Goal: Communication & Community: Answer question/provide support

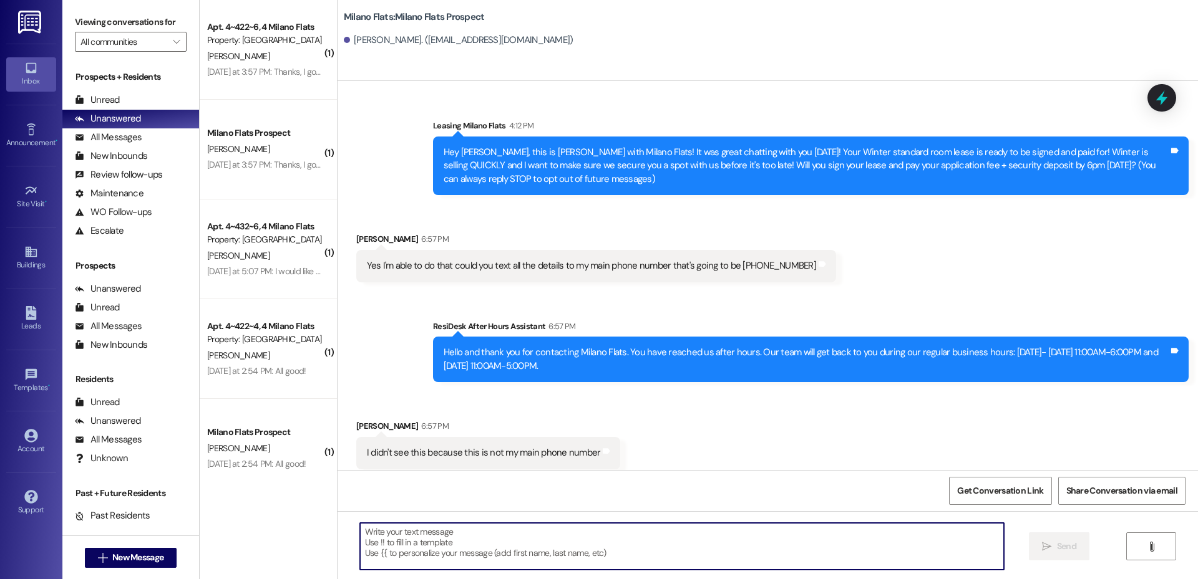
scroll to position [9, 0]
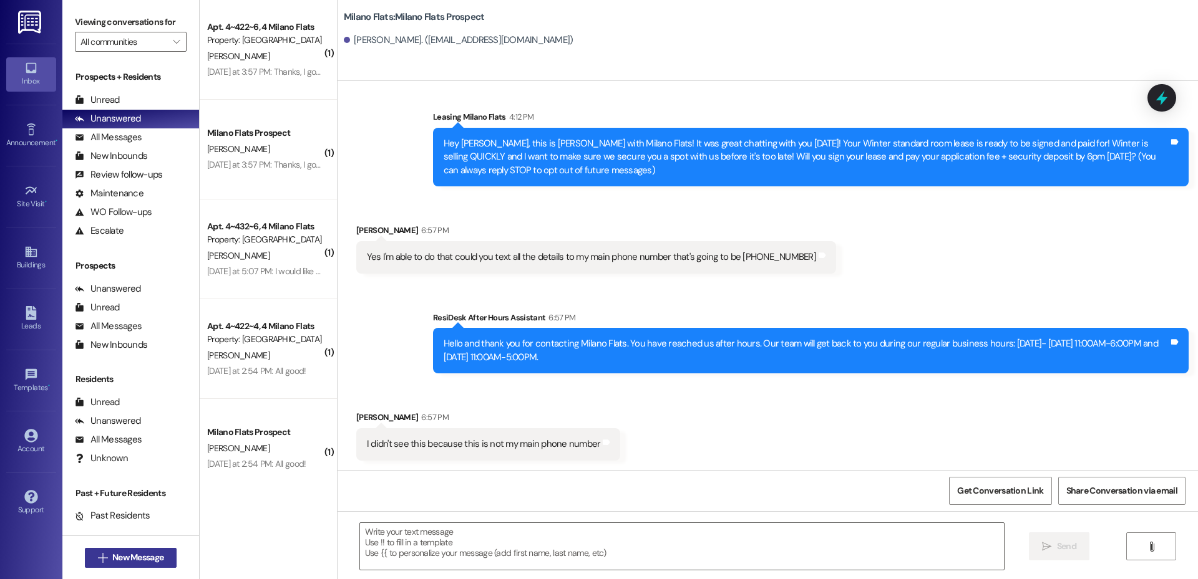
click at [147, 552] on span "New Message" at bounding box center [137, 557] width 51 height 13
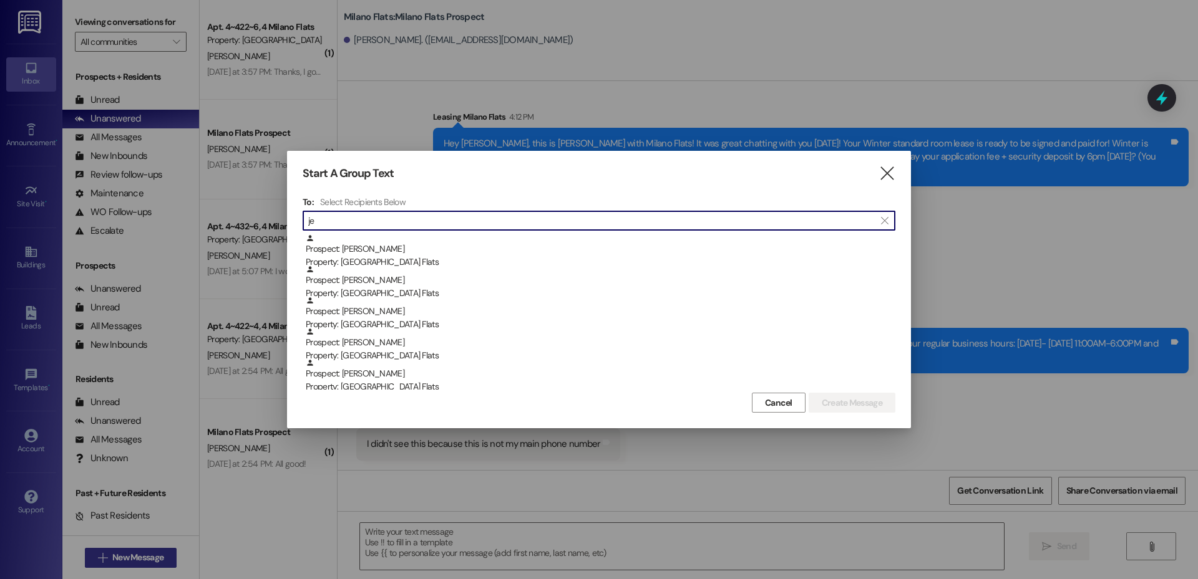
type input "j"
type input "p"
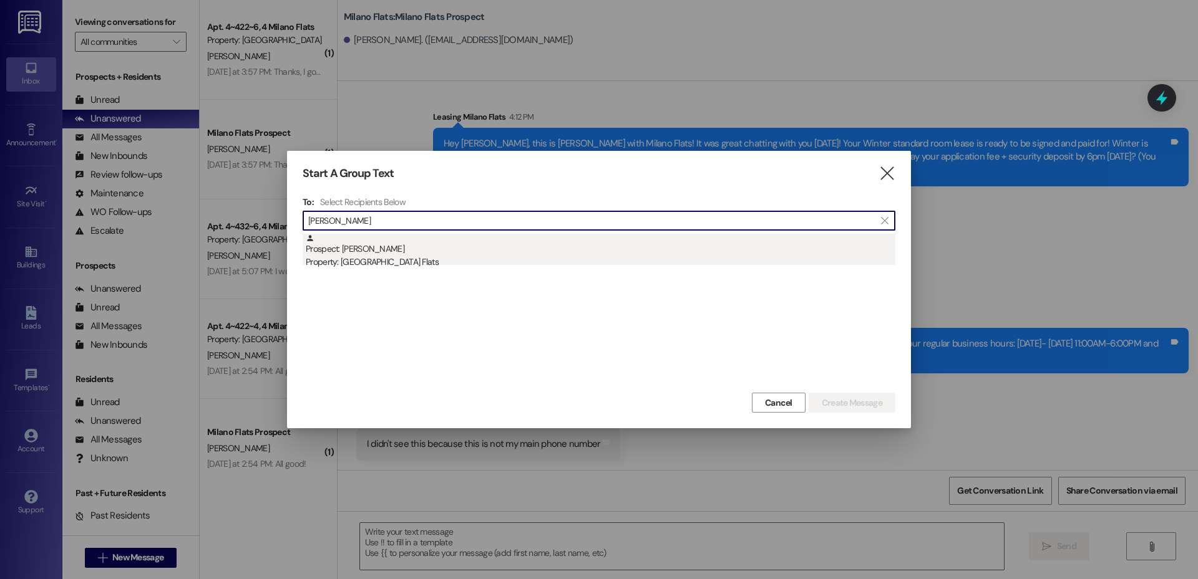
type input "[PERSON_NAME]"
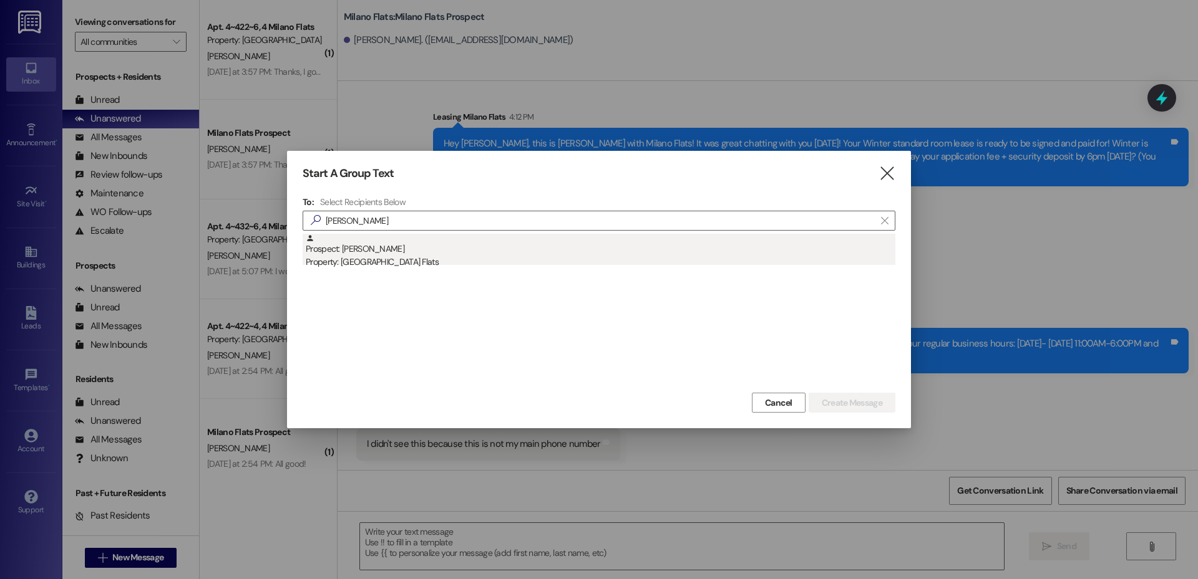
click at [377, 249] on div "Prospect: [PERSON_NAME] Property: [GEOGRAPHIC_DATA] Flats" at bounding box center [600, 252] width 589 height 36
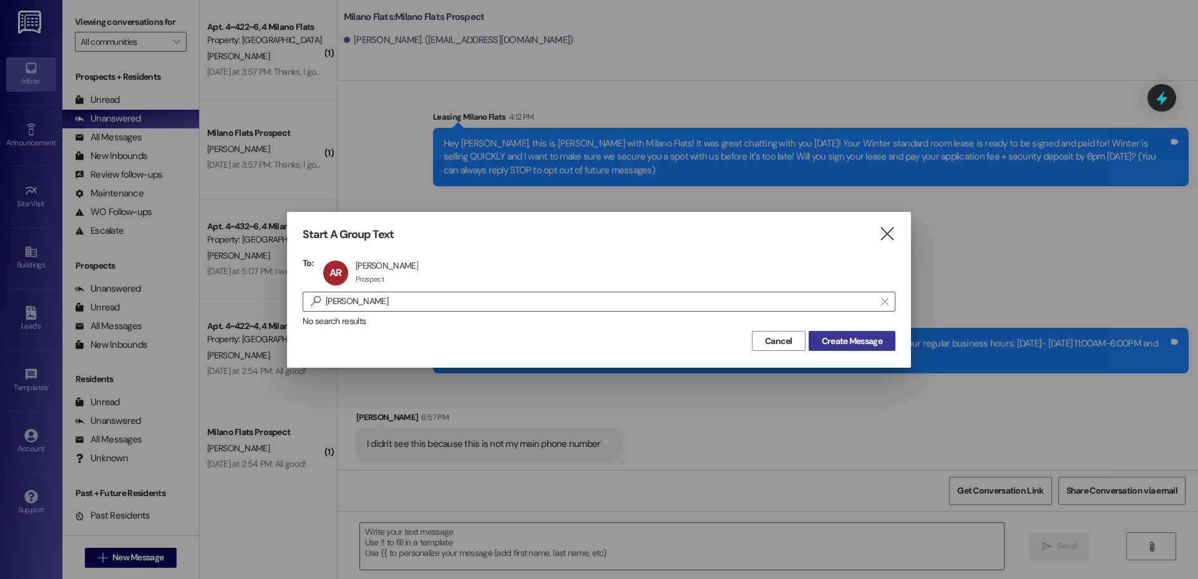
click at [831, 333] on button "Create Message" at bounding box center [851, 341] width 87 height 20
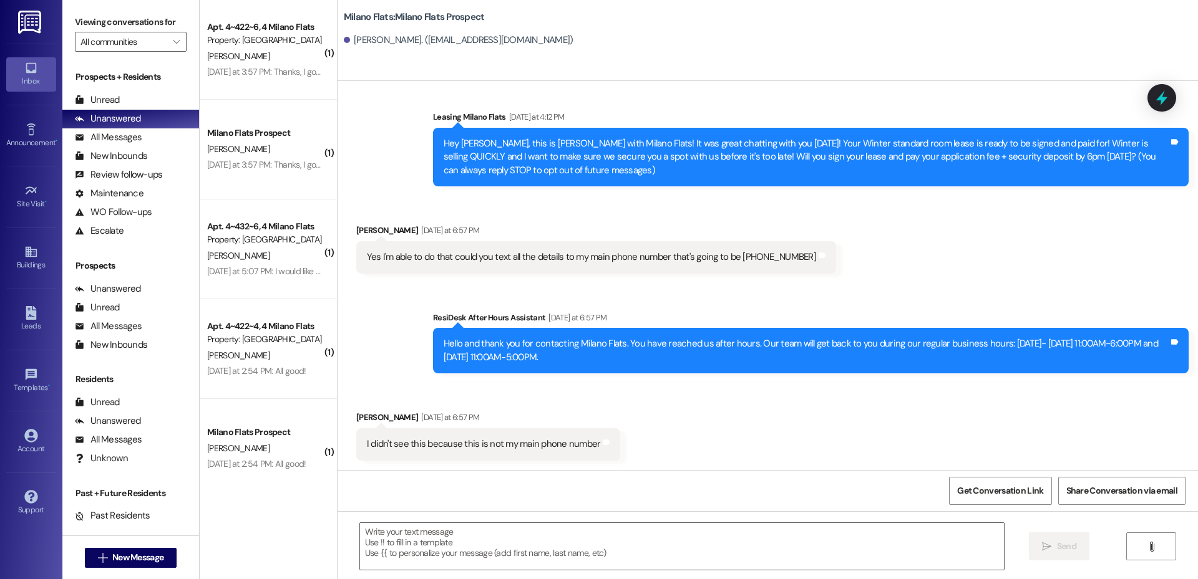
click at [833, 339] on div "Hello and thank you for contacting Milano Flats. You have reached us after hour…" at bounding box center [805, 350] width 725 height 27
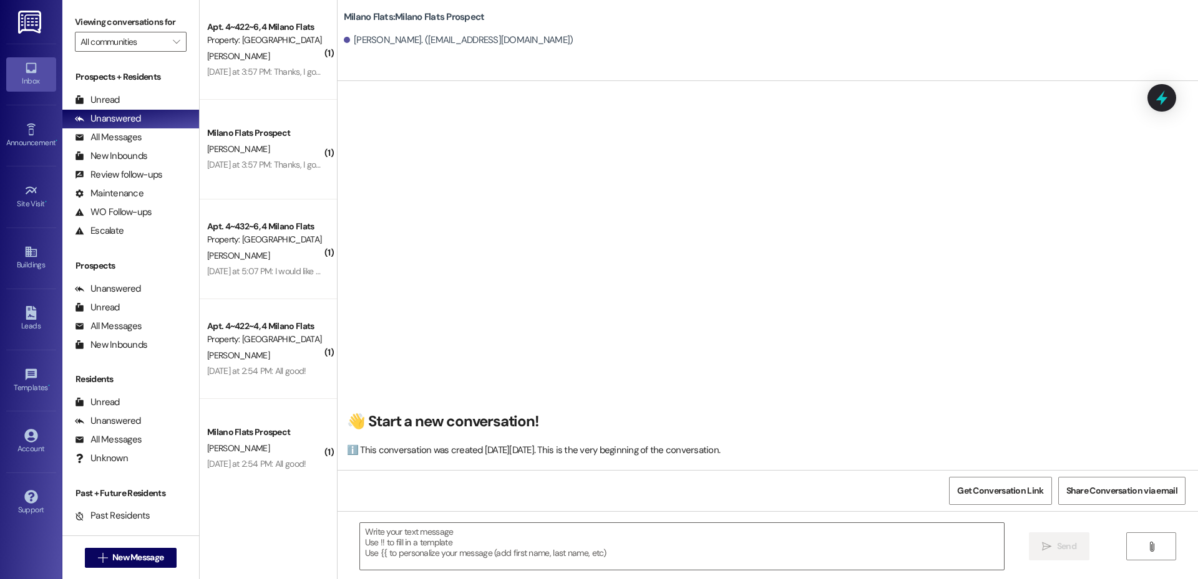
scroll to position [1, 0]
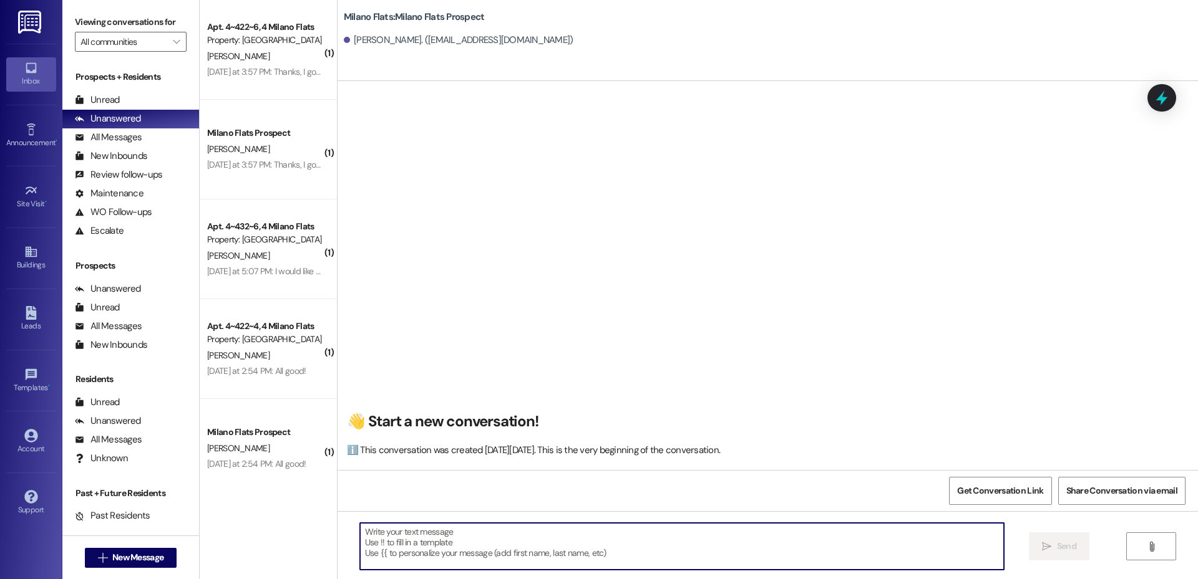
click at [488, 534] on textarea at bounding box center [682, 546] width 644 height 47
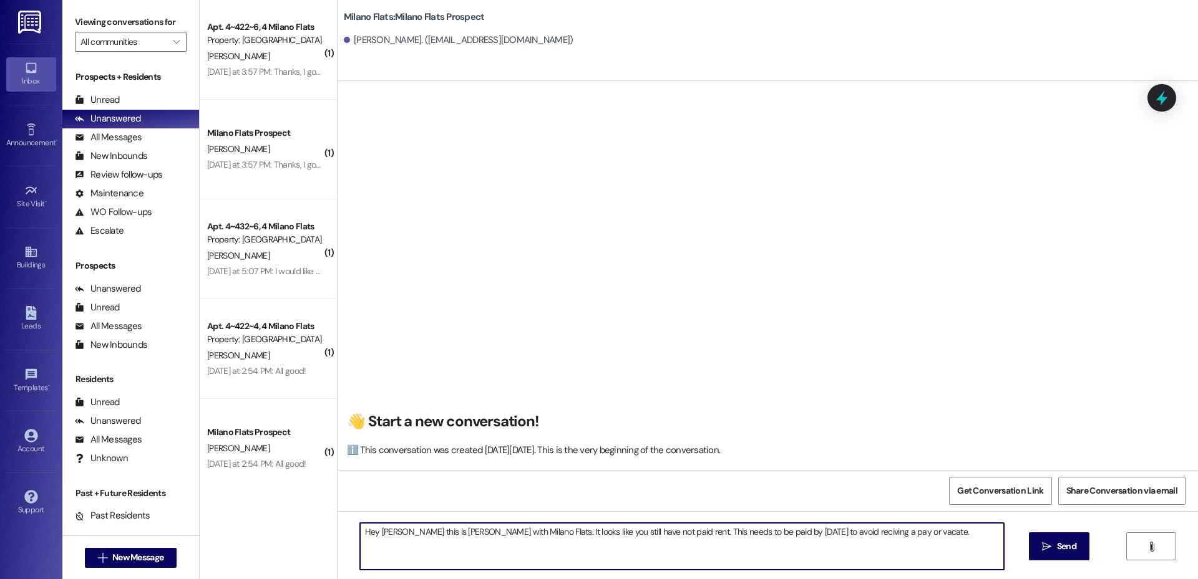
click at [817, 541] on textarea "Hey [PERSON_NAME] this is [PERSON_NAME] with Milano Flats. It looks like you st…" at bounding box center [682, 546] width 644 height 47
click at [913, 540] on textarea "Hey [PERSON_NAME] this is [PERSON_NAME] with Milano Flats. It looks like you st…" at bounding box center [682, 546] width 644 height 47
type textarea "Hey [PERSON_NAME] this is [PERSON_NAME] with Milano Flats. It looks like you st…"
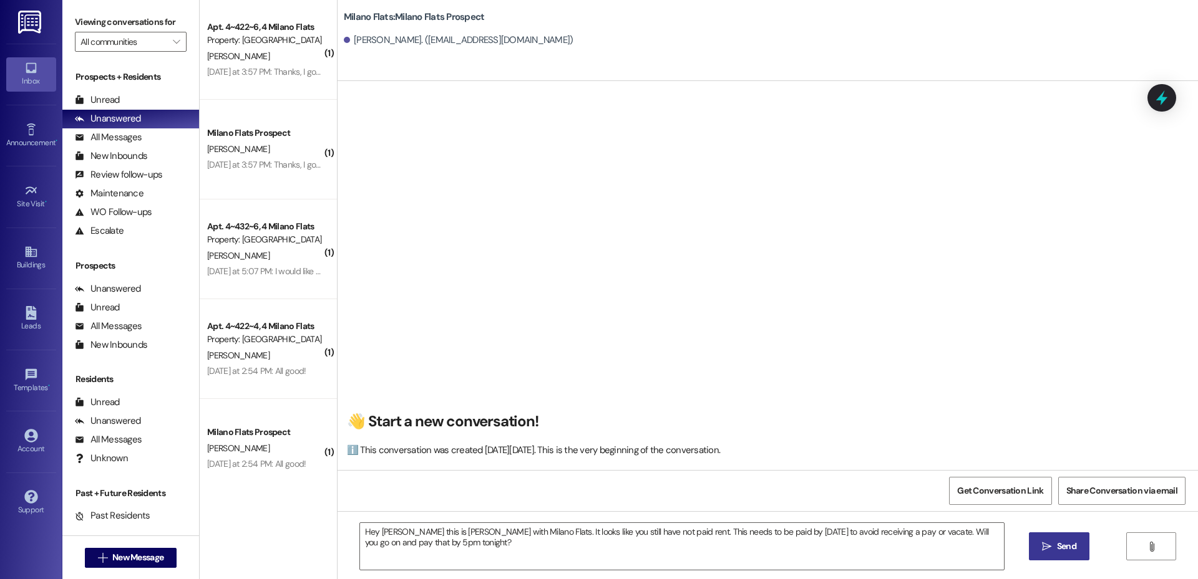
click at [1054, 549] on span "Send" at bounding box center [1066, 546] width 24 height 13
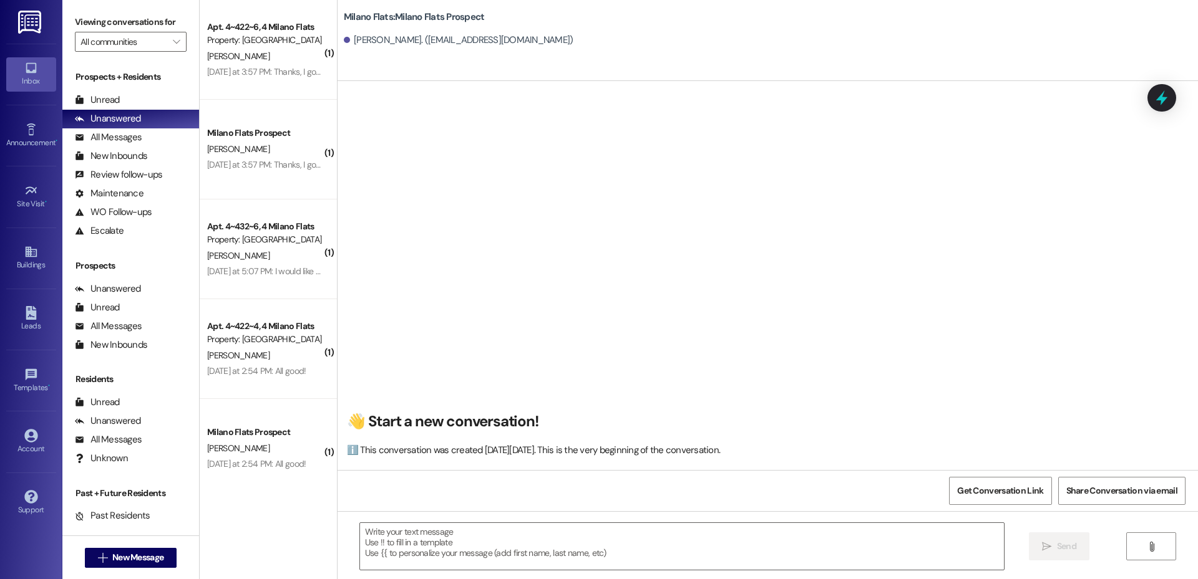
scroll to position [0, 0]
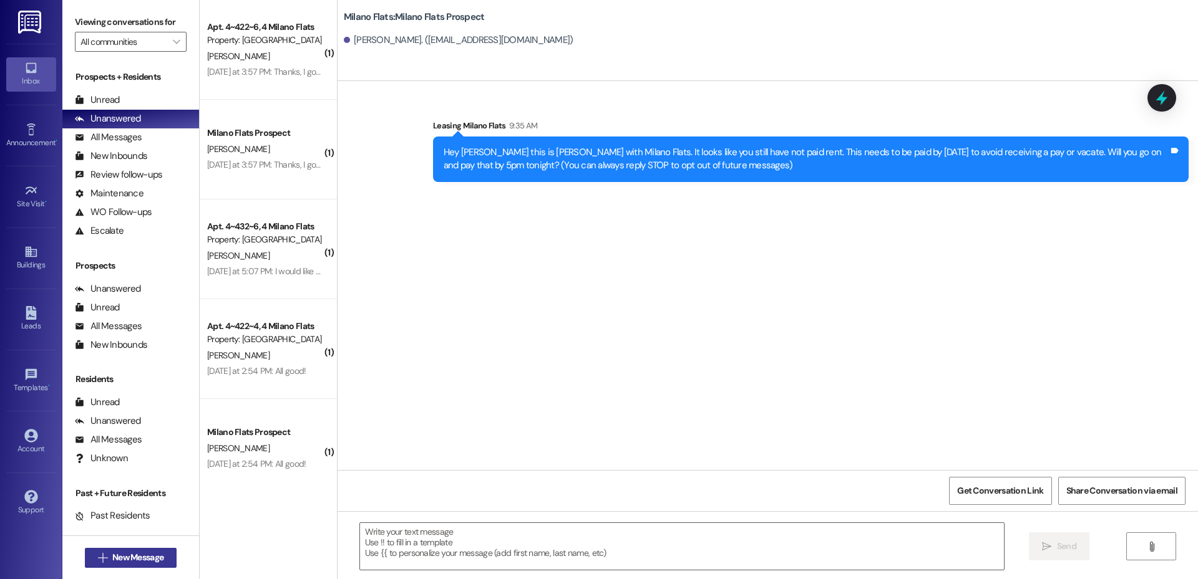
click at [112, 556] on span "New Message" at bounding box center [137, 557] width 51 height 13
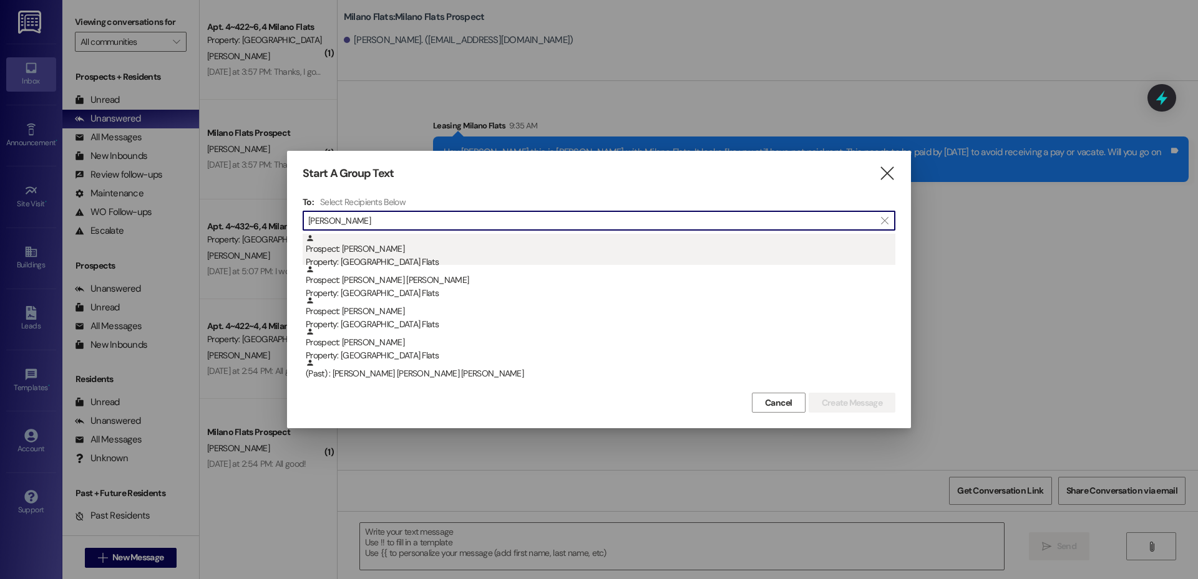
type input "[PERSON_NAME]"
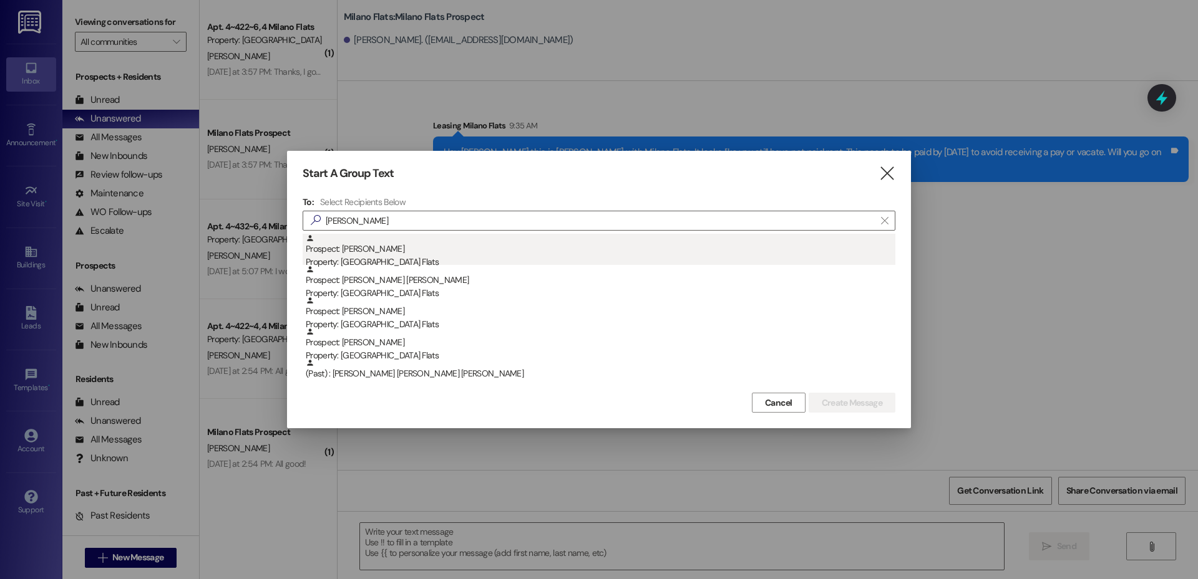
click at [379, 249] on div "Prospect: [PERSON_NAME] Property: [GEOGRAPHIC_DATA] Flats" at bounding box center [600, 252] width 589 height 36
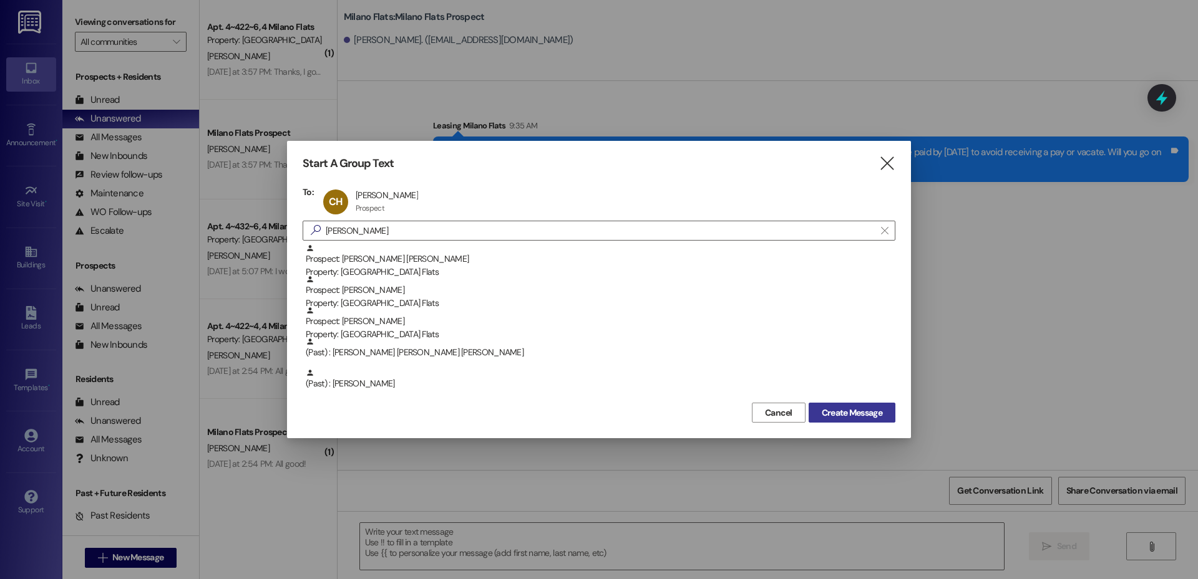
click at [862, 420] on button "Create Message" at bounding box center [851, 413] width 87 height 20
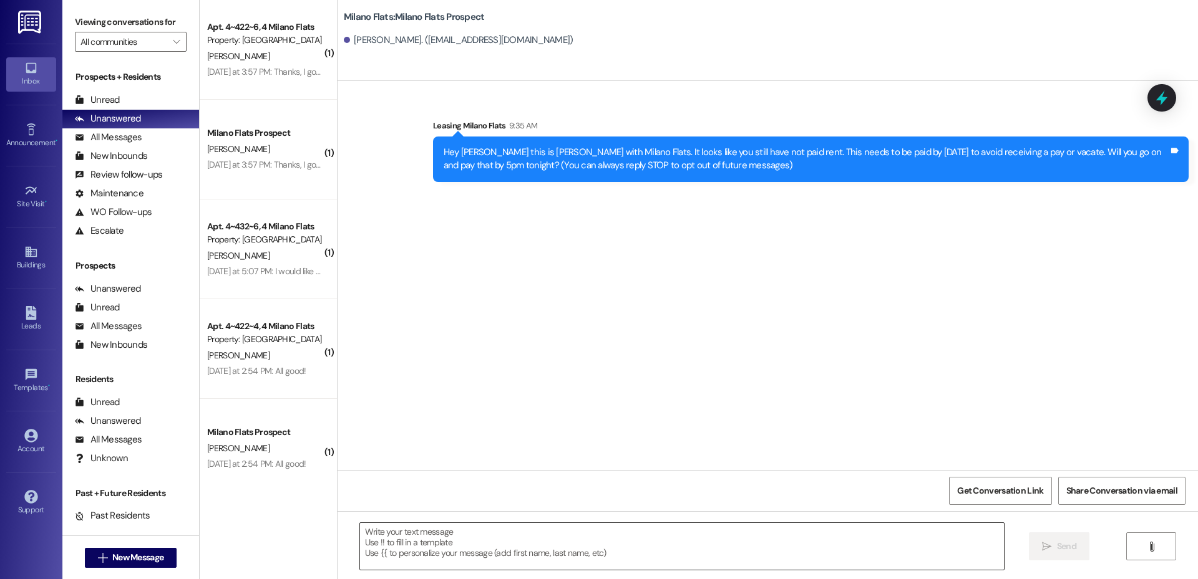
click at [516, 544] on textarea at bounding box center [682, 546] width 644 height 47
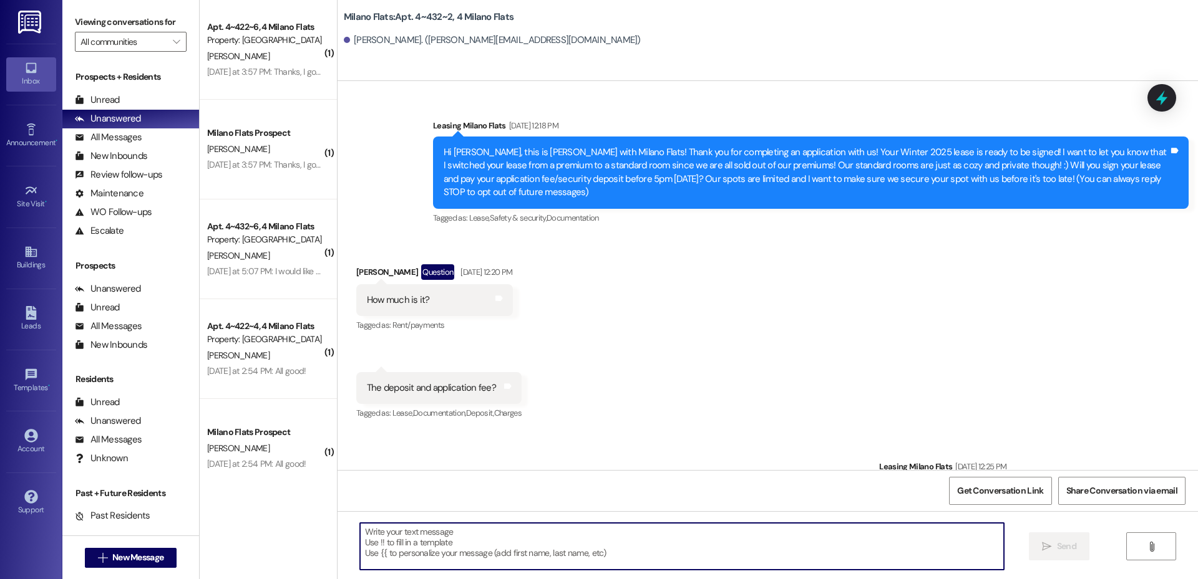
scroll to position [13246, 0]
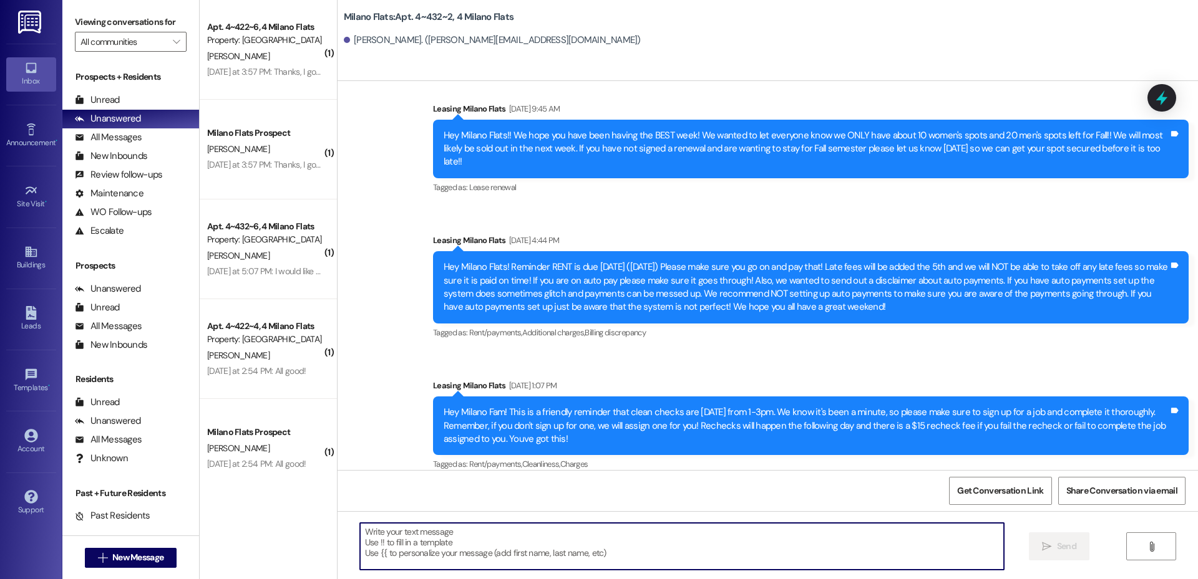
click at [427, 564] on textarea at bounding box center [682, 546] width 644 height 47
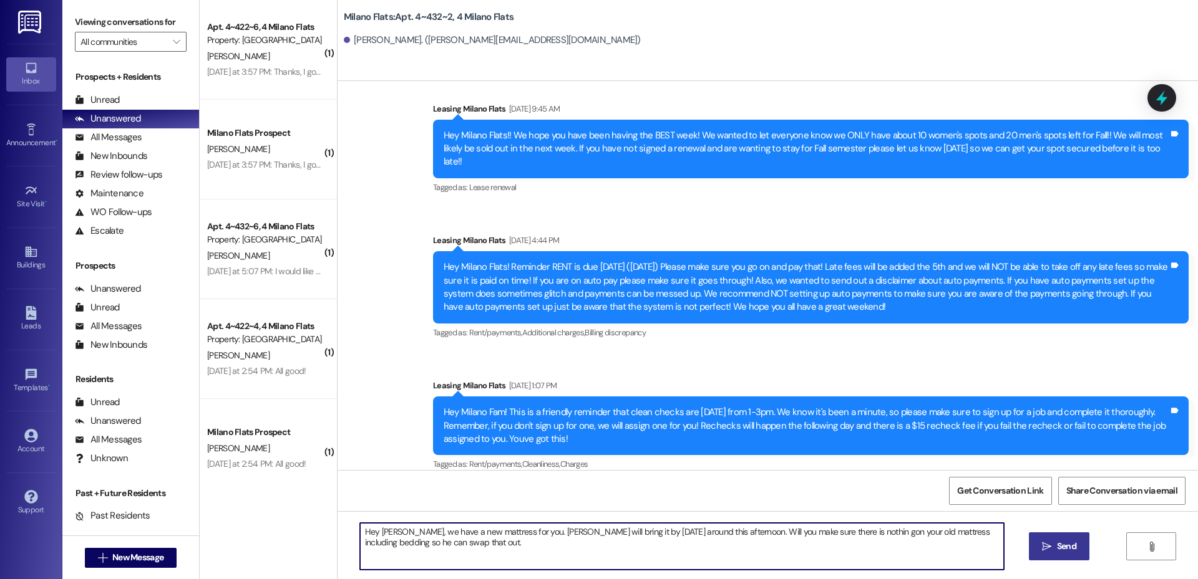
click at [815, 533] on textarea "Hey [PERSON_NAME], we have a new mattress for you. [PERSON_NAME] will bring it …" at bounding box center [682, 546] width 644 height 47
drag, startPoint x: 815, startPoint y: 533, endPoint x: 484, endPoint y: 559, distance: 332.2
click at [484, 559] on textarea "Hey [PERSON_NAME], we have a new mattress for you. [PERSON_NAME] will bring it …" at bounding box center [682, 546] width 644 height 47
drag, startPoint x: 630, startPoint y: 533, endPoint x: 602, endPoint y: 533, distance: 28.1
click at [602, 533] on textarea "Hey [PERSON_NAME], we have a new mattress for you. [PERSON_NAME] will bring it …" at bounding box center [682, 546] width 644 height 47
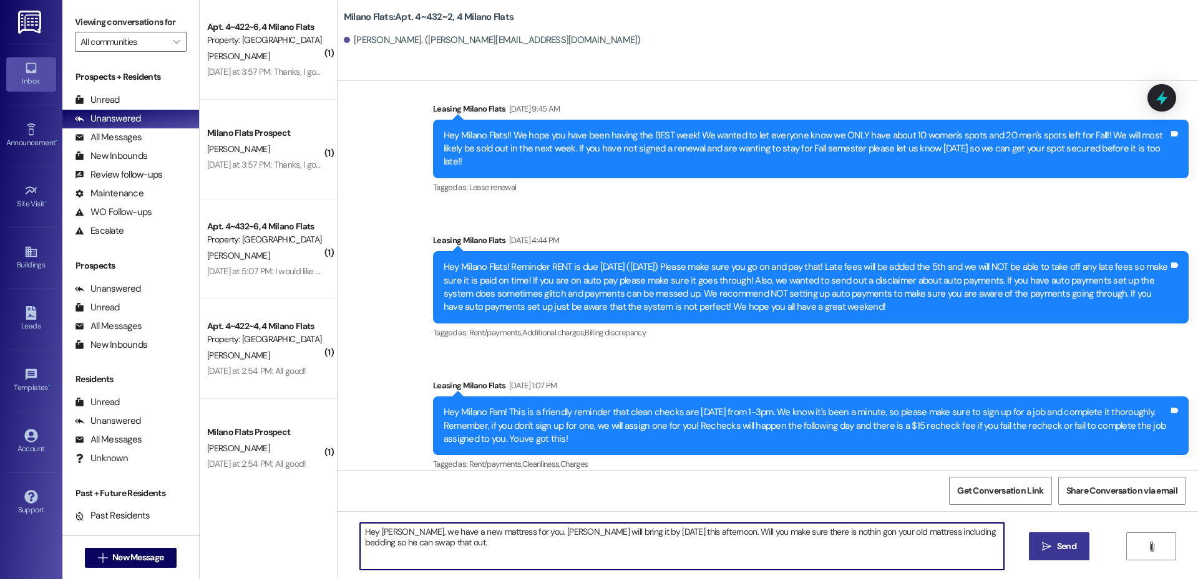
click at [785, 533] on textarea "Hey [PERSON_NAME], we have a new mattress for you. [PERSON_NAME] will bring it …" at bounding box center [682, 546] width 644 height 47
click at [394, 547] on textarea "Hey [PERSON_NAME], we have a new mattress for you. [PERSON_NAME] will bring it …" at bounding box center [682, 546] width 644 height 47
type textarea "Hey [PERSON_NAME], we have a new mattress for you. [PERSON_NAME] will bring it …"
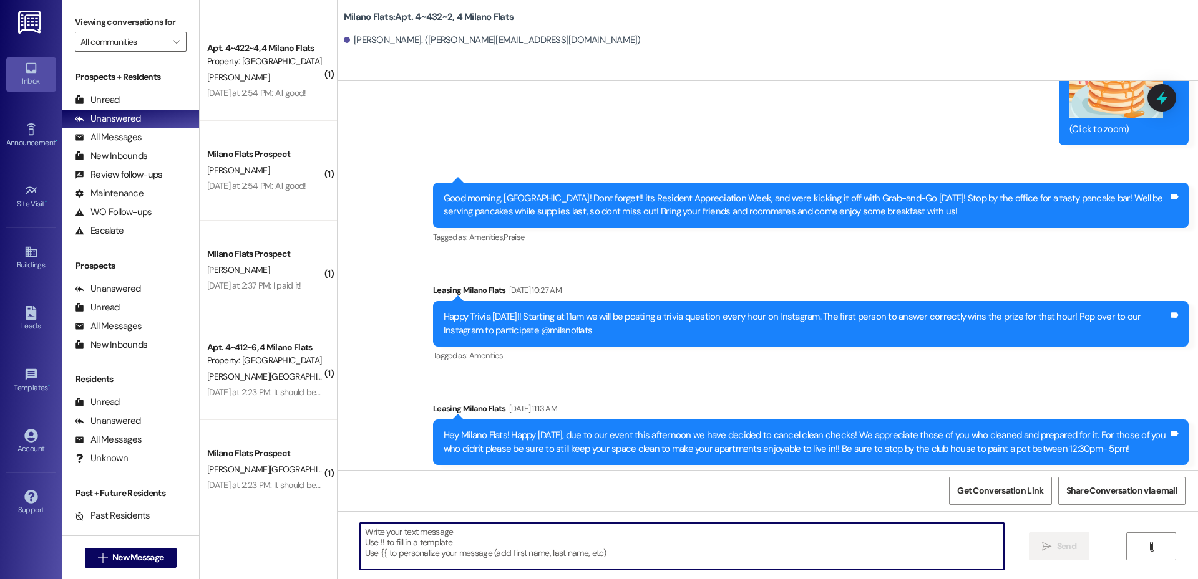
scroll to position [0, 0]
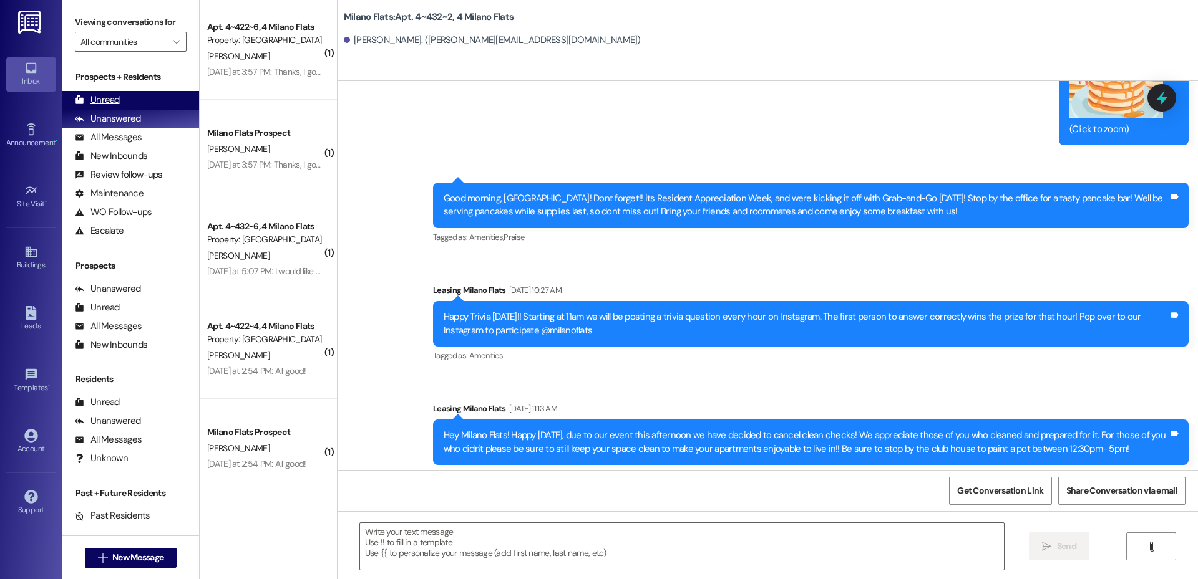
click at [145, 98] on div "Unread (0)" at bounding box center [130, 100] width 137 height 19
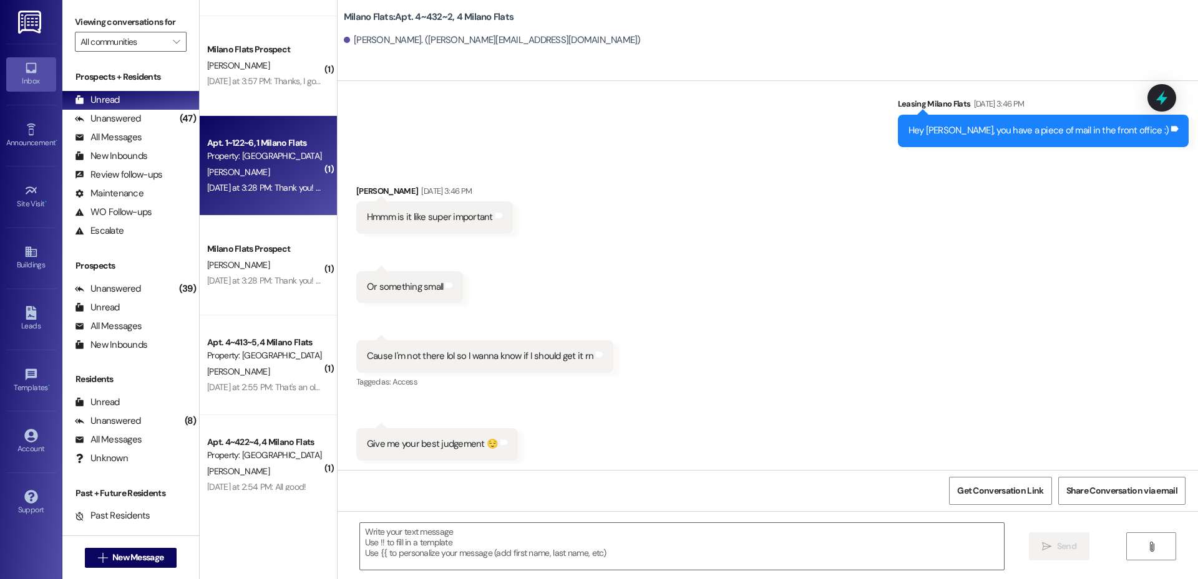
scroll to position [291, 0]
